Goal: Transaction & Acquisition: Purchase product/service

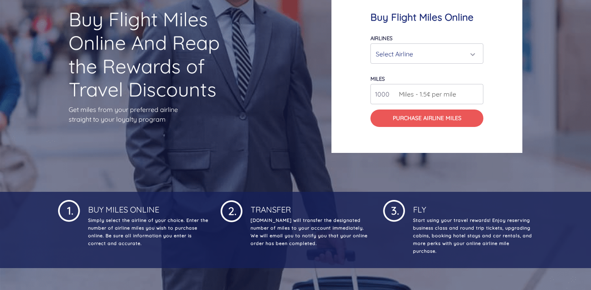
scroll to position [74, 0]
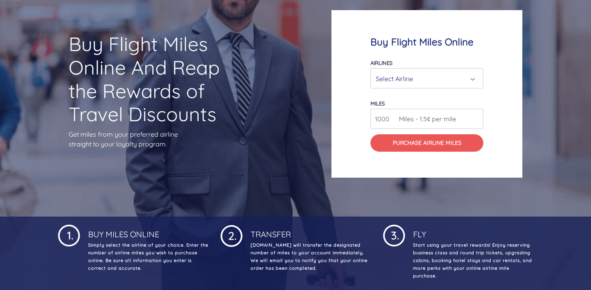
click at [407, 81] on div "Select Airline" at bounding box center [425, 78] width 98 height 15
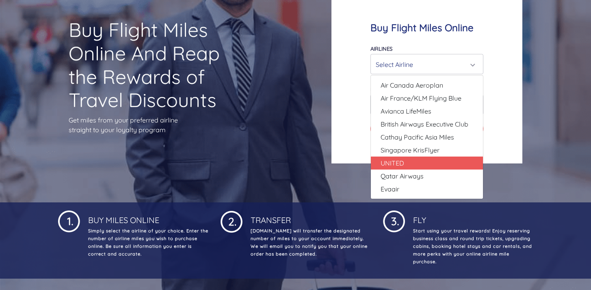
scroll to position [89, 0]
click at [408, 161] on link "UNITED" at bounding box center [427, 162] width 112 height 13
select select "UNITED"
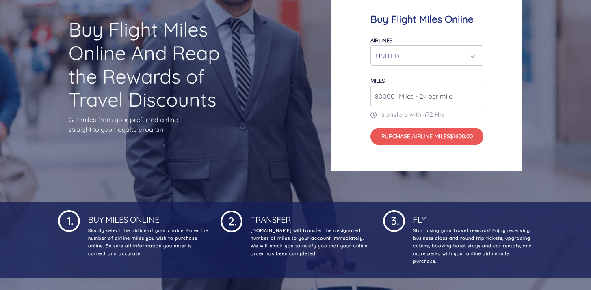
click at [426, 99] on span "Miles - 2¢ per mile" at bounding box center [424, 96] width 58 height 10
click at [398, 98] on span "Miles - 2¢ per mile" at bounding box center [424, 96] width 58 height 10
click at [391, 97] on input "80000" at bounding box center [427, 96] width 113 height 20
drag, startPoint x: 394, startPoint y: 96, endPoint x: 366, endPoint y: 96, distance: 28.0
click at [366, 96] on div "Buy Flight Miles Online Airlines Air Canada Aeroplan Air France/KLM Flying Blue…" at bounding box center [427, 79] width 191 height 184
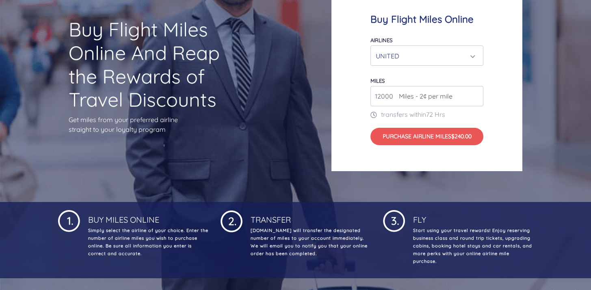
type input "12000"
click at [349, 128] on div "Buy Flight Miles Online Airlines Air Canada Aeroplan Air France/KLM Flying Blue…" at bounding box center [427, 79] width 191 height 184
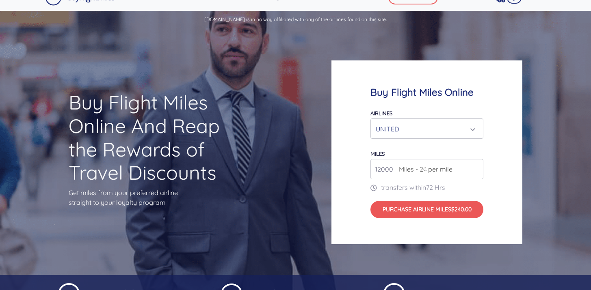
scroll to position [0, 0]
